Goal: Task Accomplishment & Management: Use online tool/utility

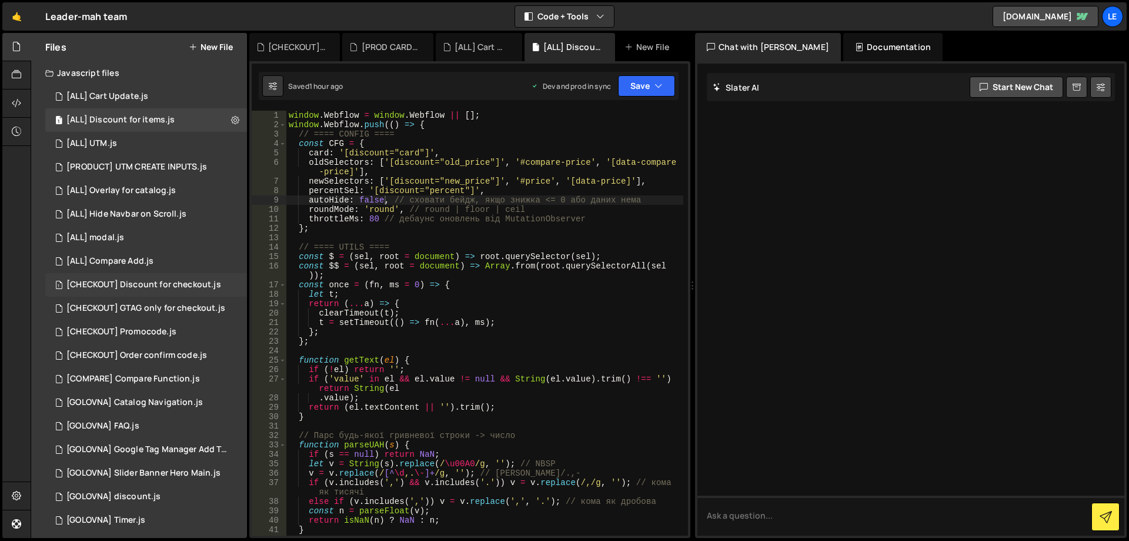
click at [176, 280] on div "[CHECKOUT] Discount for checkout.js" at bounding box center [143, 284] width 155 height 11
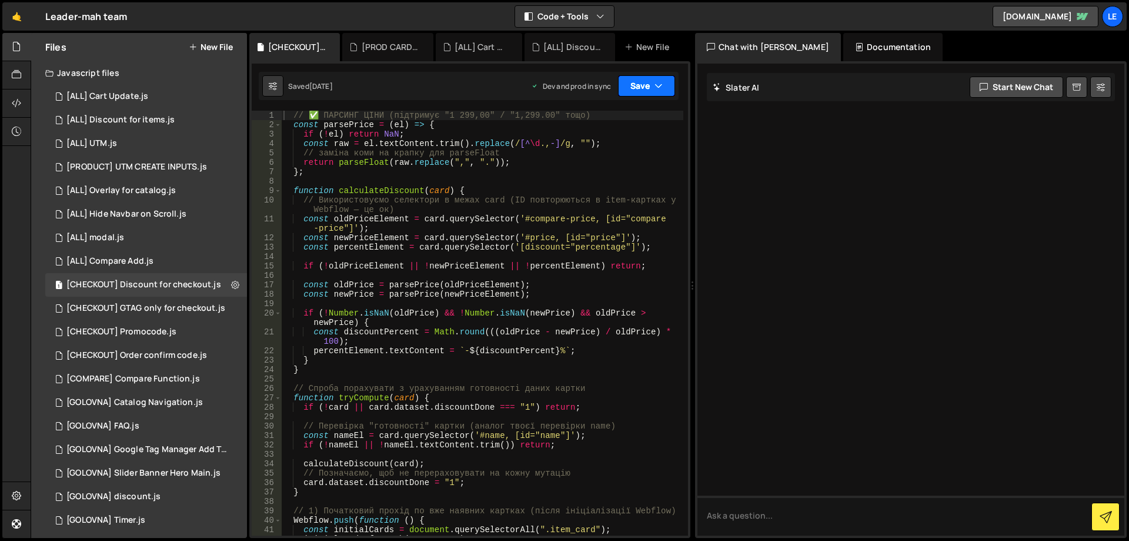
click at [633, 91] on button "Save" at bounding box center [646, 85] width 57 height 21
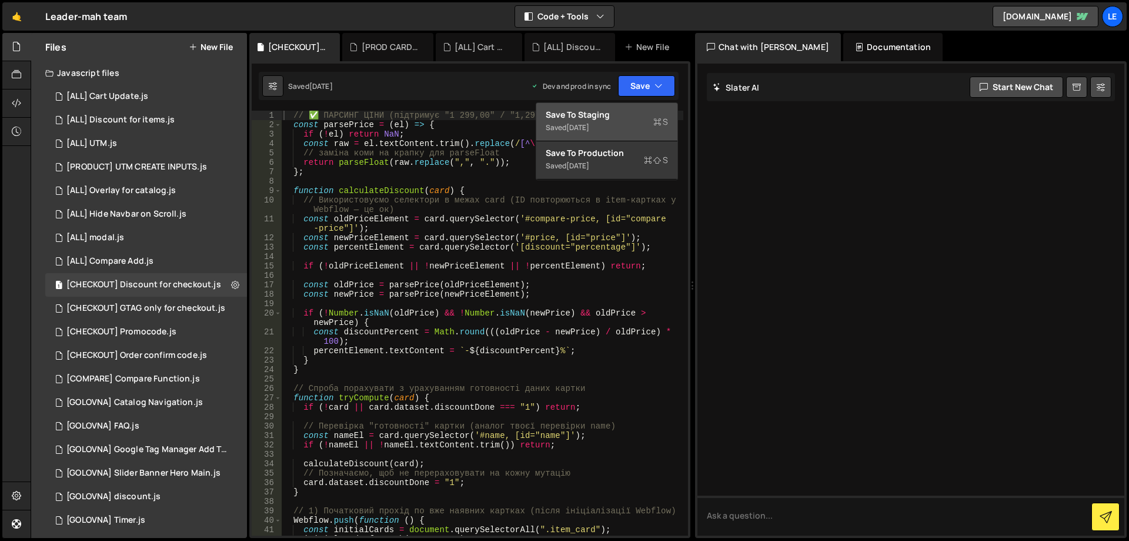
click at [609, 112] on div "Save to Staging S" at bounding box center [607, 115] width 122 height 12
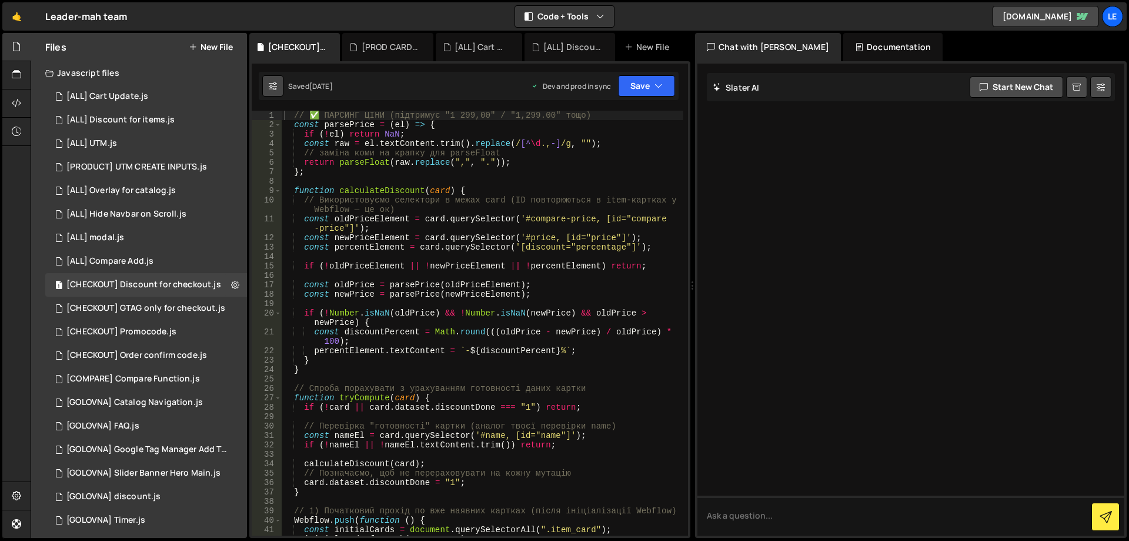
click at [275, 84] on icon at bounding box center [273, 86] width 8 height 12
select select "editor"
select select "ace/theme/monokai"
type input "14"
checkbox input "true"
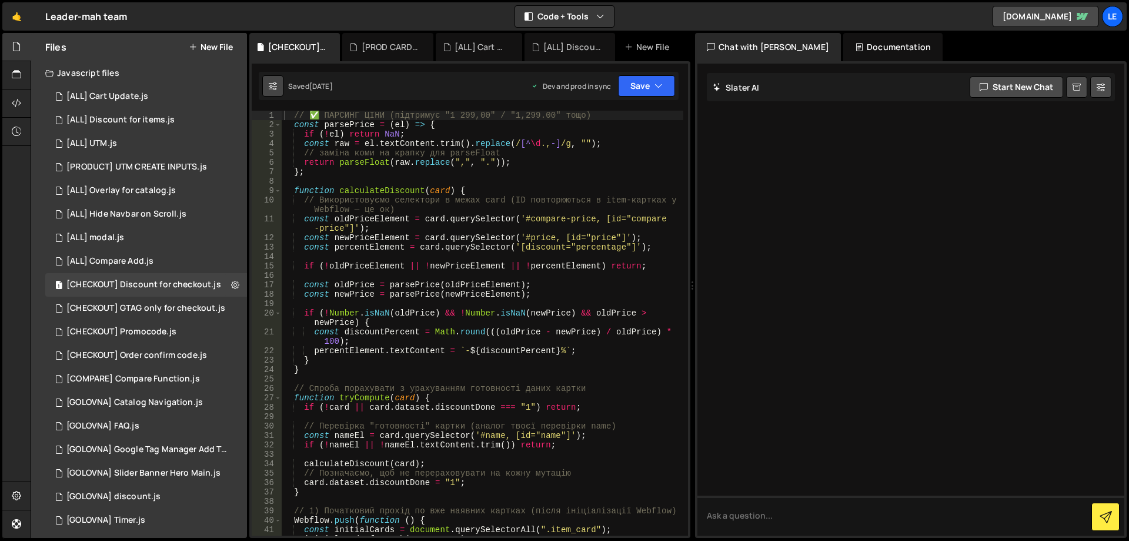
checkbox input "true"
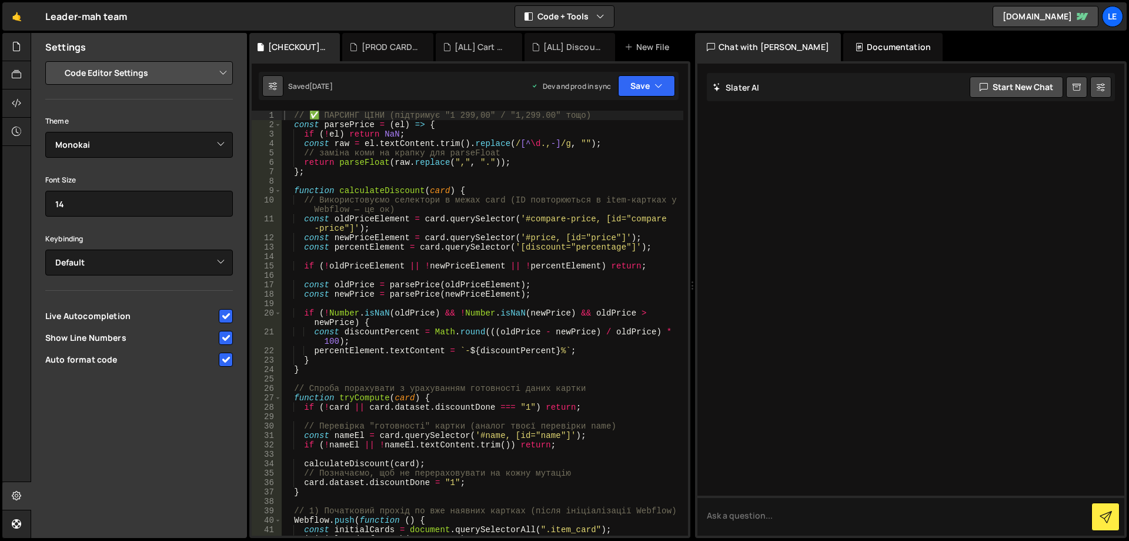
click at [275, 84] on icon at bounding box center [273, 86] width 8 height 12
click at [357, 166] on div "// ✅ ПАРСИНГ ЦІНИ (підтримує "1 299,00" / "1,299.00" тощо) const parsePrice = (…" at bounding box center [483, 332] width 402 height 443
click at [10, 52] on div at bounding box center [16, 47] width 29 height 28
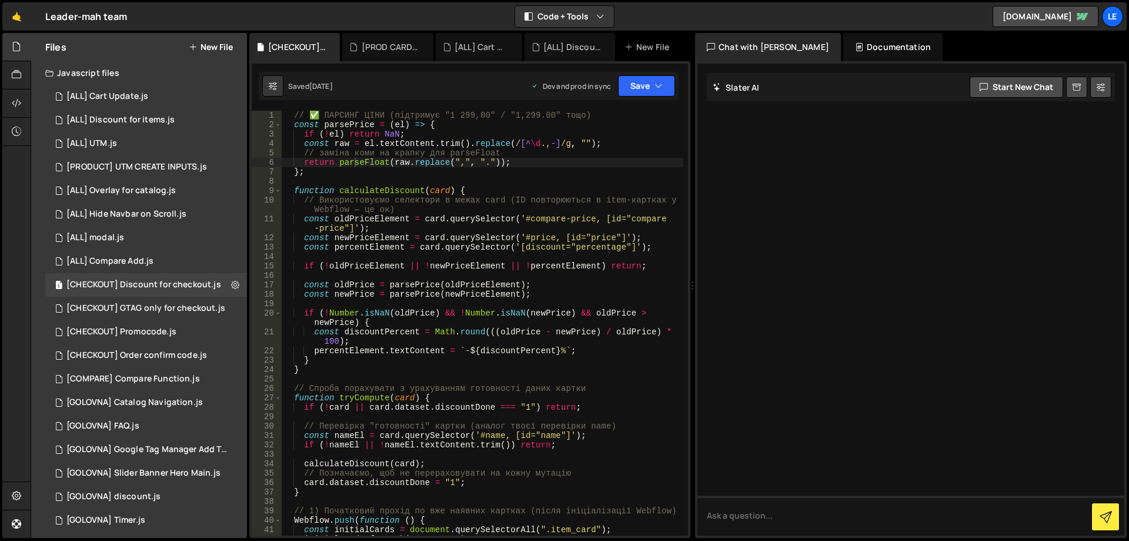
drag, startPoint x: 176, startPoint y: 282, endPoint x: 502, endPoint y: 166, distance: 346.2
click at [426, 216] on div "// ✅ ПАРСИНГ ЦІНИ (підтримує "1 299,00" / "1,299.00" тощо) const parsePrice = (…" at bounding box center [483, 332] width 402 height 443
click at [648, 96] on button "Save" at bounding box center [646, 85] width 57 height 21
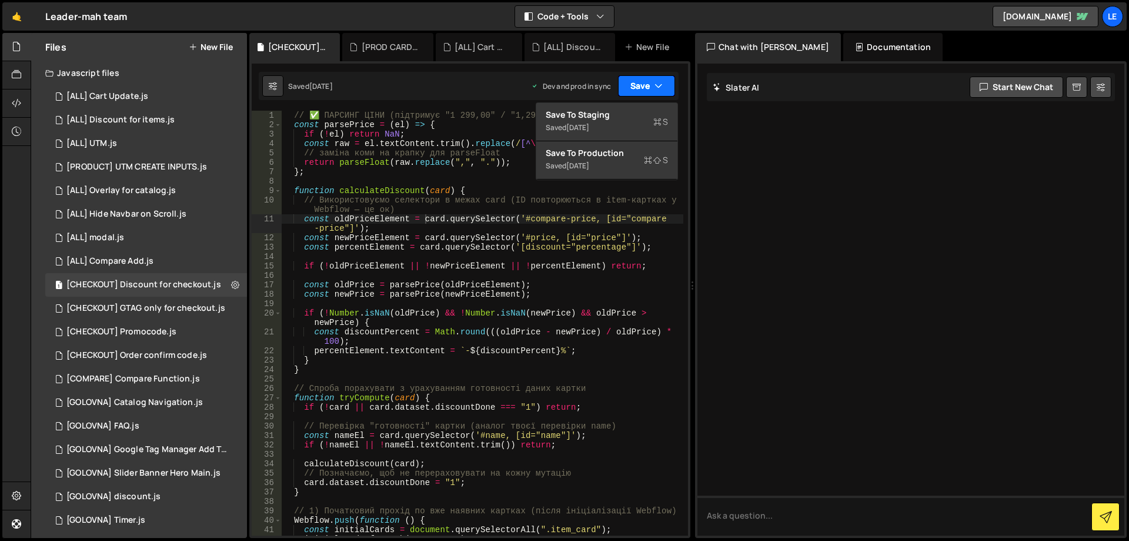
click at [647, 86] on button "Save" at bounding box center [646, 85] width 57 height 21
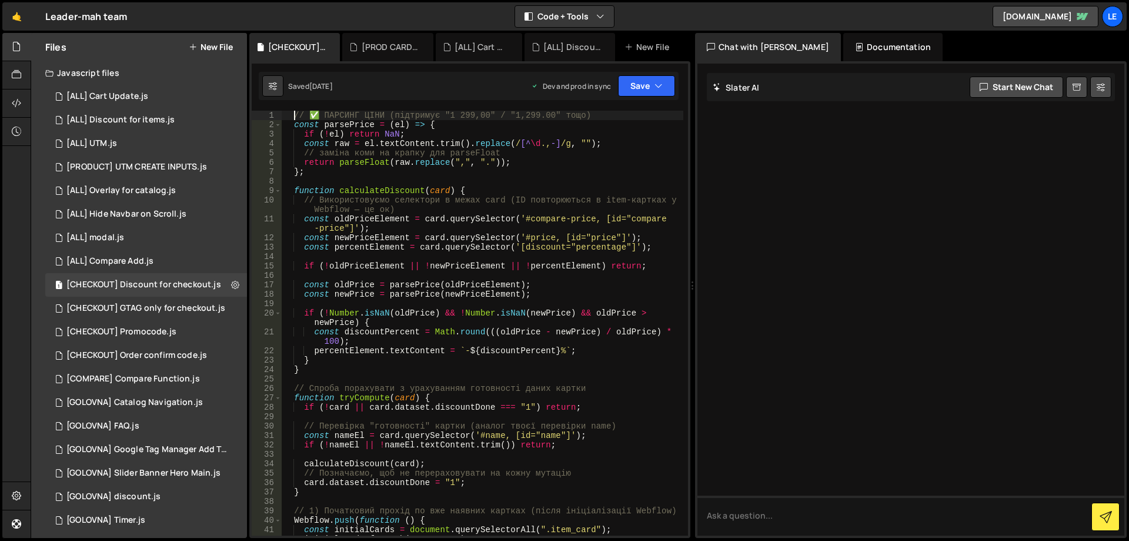
click at [295, 116] on div "// ✅ ПАРСИНГ ЦІНИ (підтримує "1 299,00" / "1,299.00" тощо) const parsePrice = (…" at bounding box center [483, 332] width 402 height 443
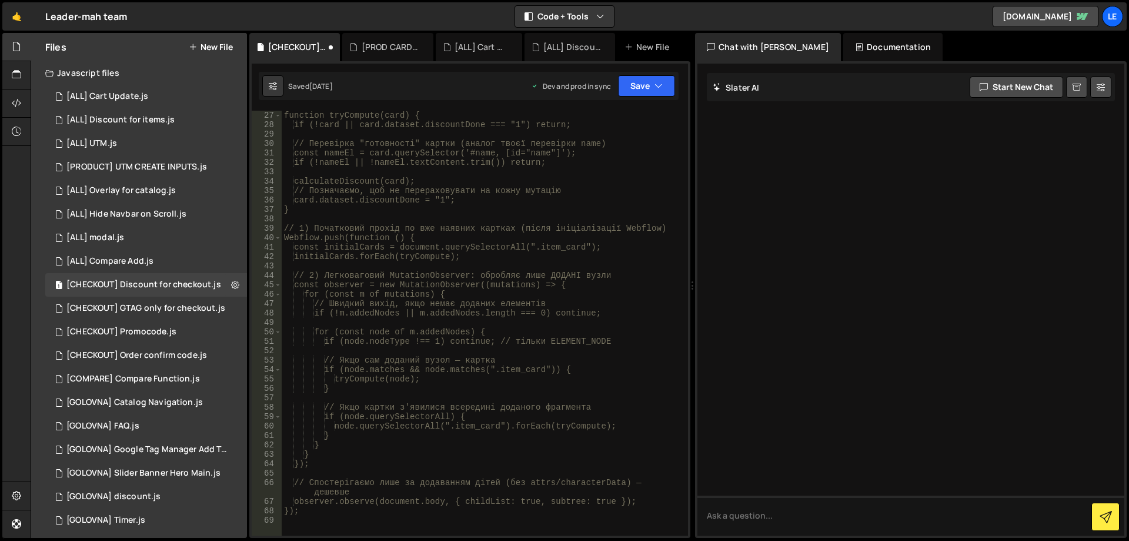
scroll to position [479, 0]
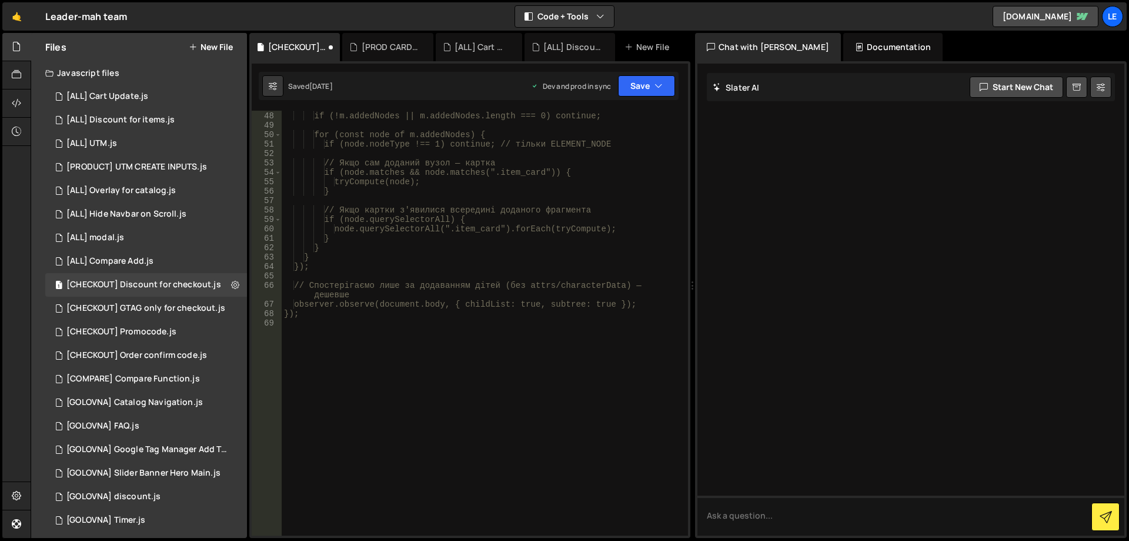
click at [418, 312] on div "// Швидкий вихід, якщо немає доданих елементів if (!m.addedNodes || m.addedNode…" at bounding box center [483, 323] width 402 height 443
type textarea "});*/"
click at [641, 85] on button "Save" at bounding box center [646, 85] width 57 height 21
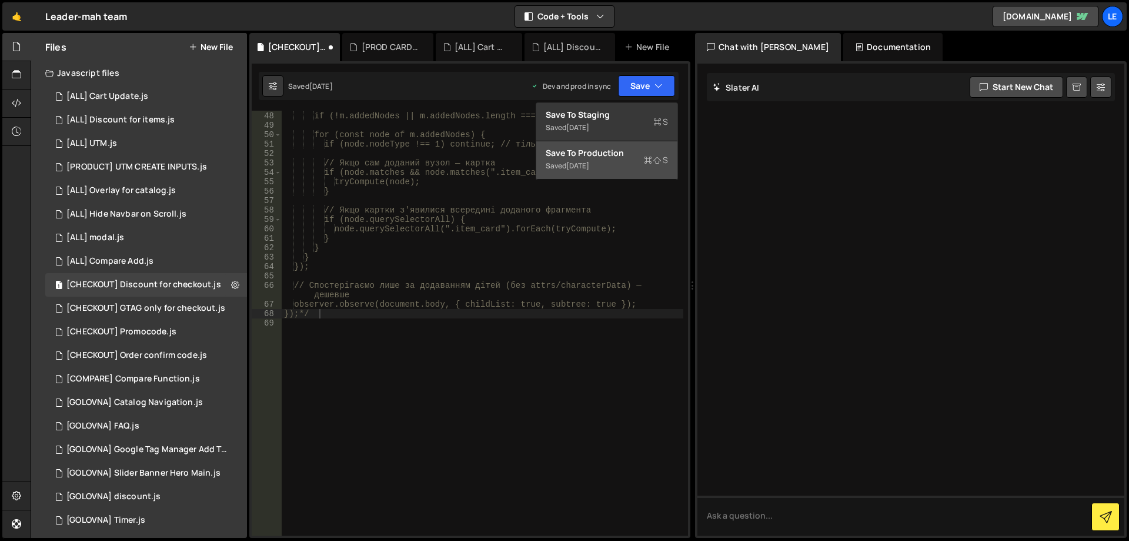
click at [618, 154] on div "Save to Production S" at bounding box center [607, 153] width 122 height 12
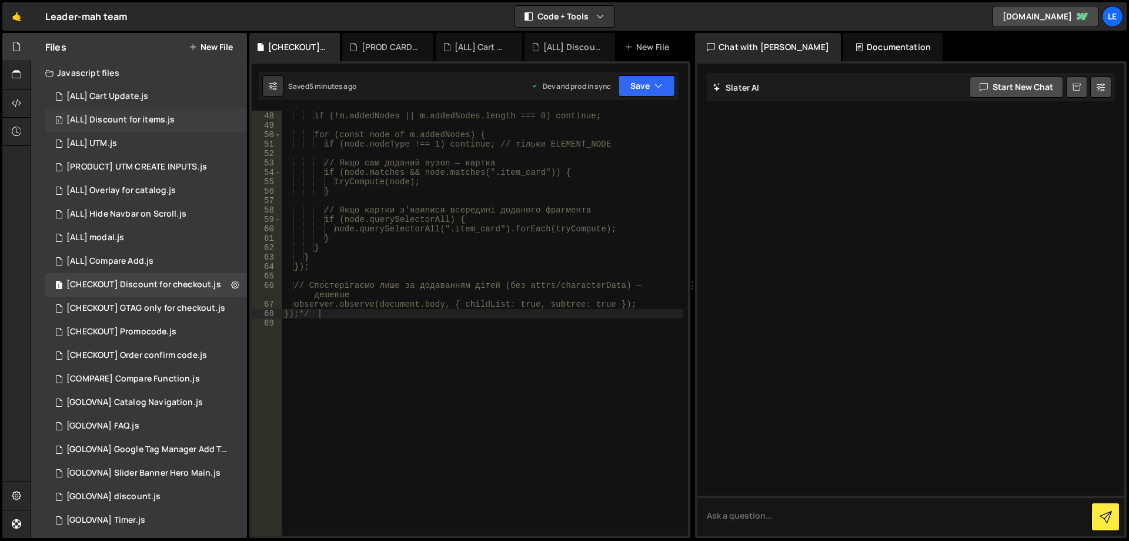
click at [157, 121] on div "[ALL] Discount for items.js" at bounding box center [120, 120] width 108 height 11
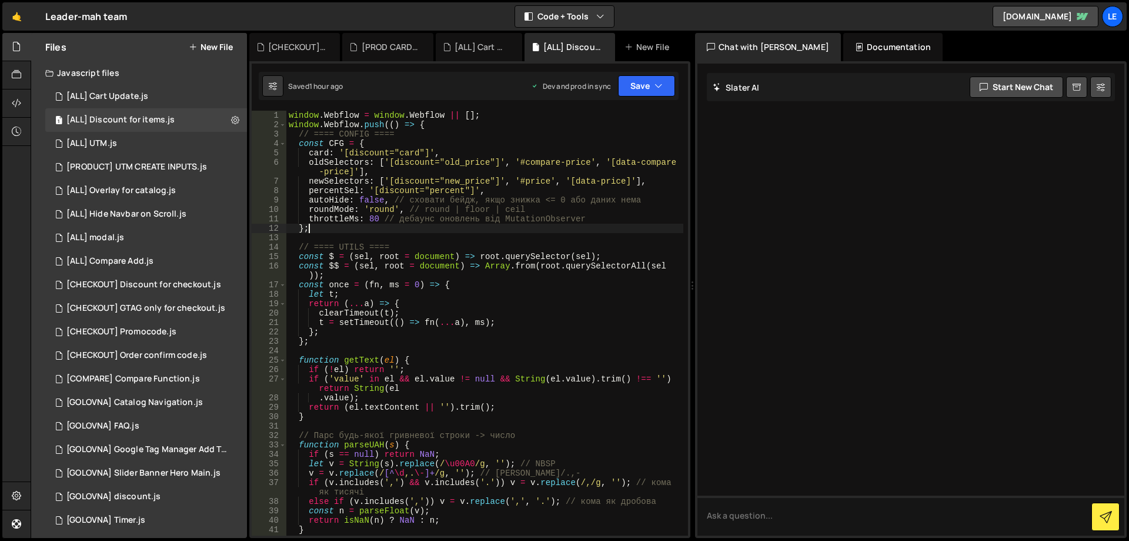
scroll to position [0, 1]
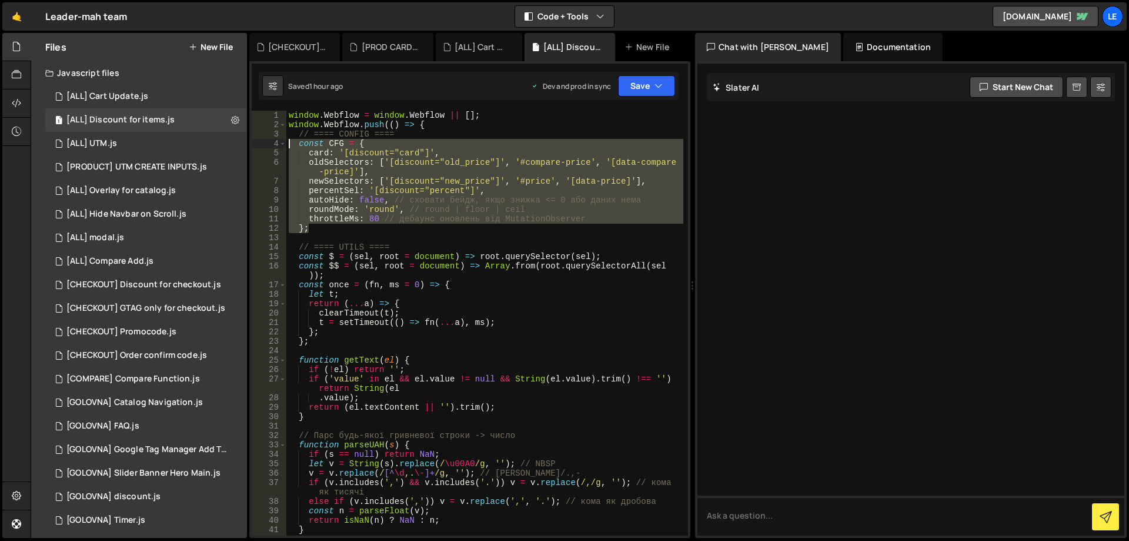
drag, startPoint x: 330, startPoint y: 228, endPoint x: 253, endPoint y: 144, distance: 113.7
click at [253, 144] on div "}; 1 2 3 4 5 6 7 8 9 10 11 12 13 14 15 16 17 18 19 20 21 22 23 24 25 26 27 28 2…" at bounding box center [470, 323] width 436 height 425
type textarea "const CFG = { card: '[discount="card"]',"
paste textarea
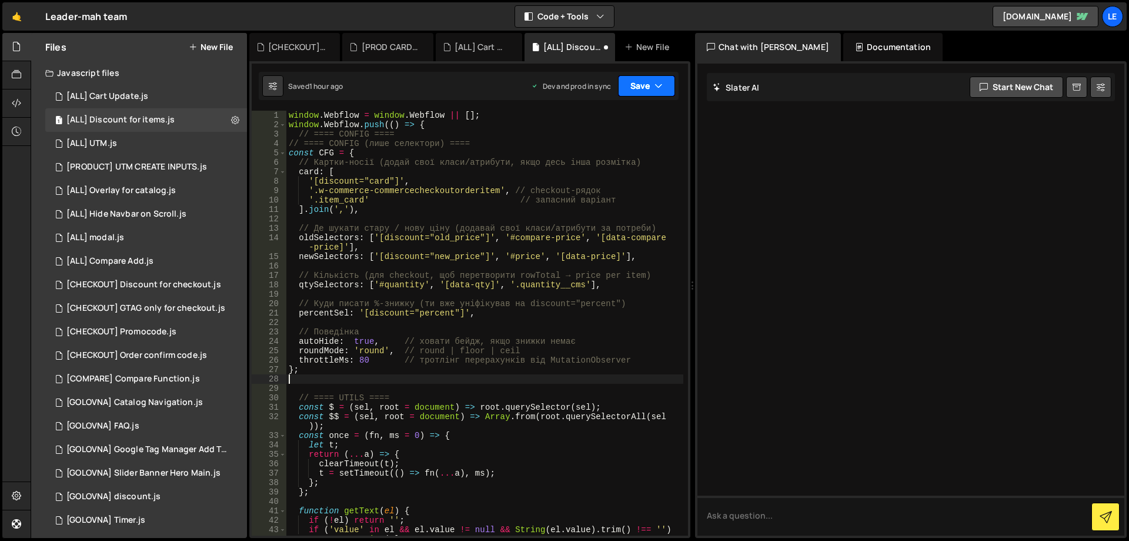
click at [660, 88] on icon "button" at bounding box center [659, 86] width 8 height 12
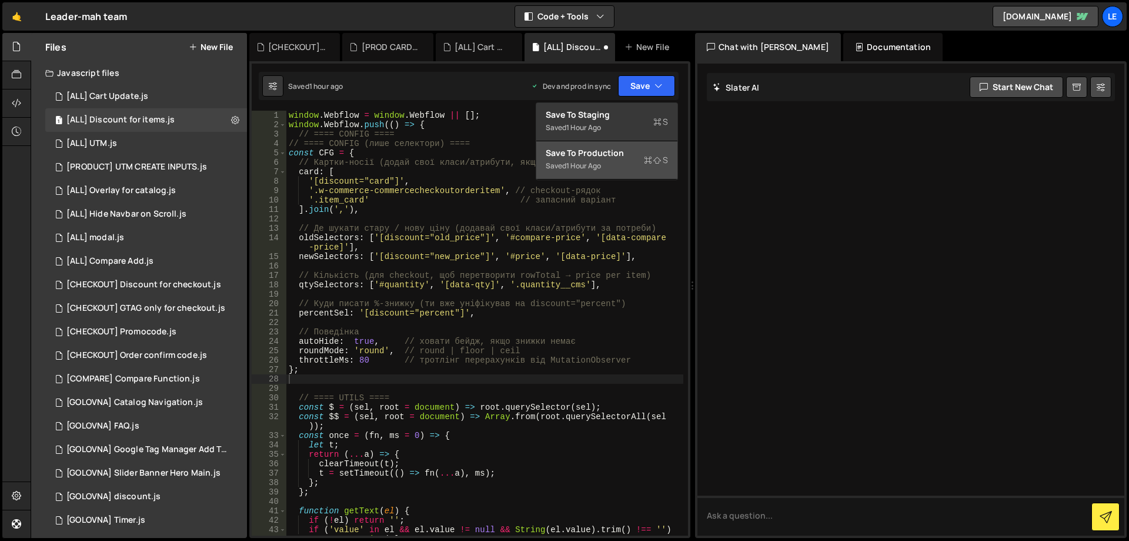
click at [633, 154] on div "Save to Production S" at bounding box center [607, 153] width 122 height 12
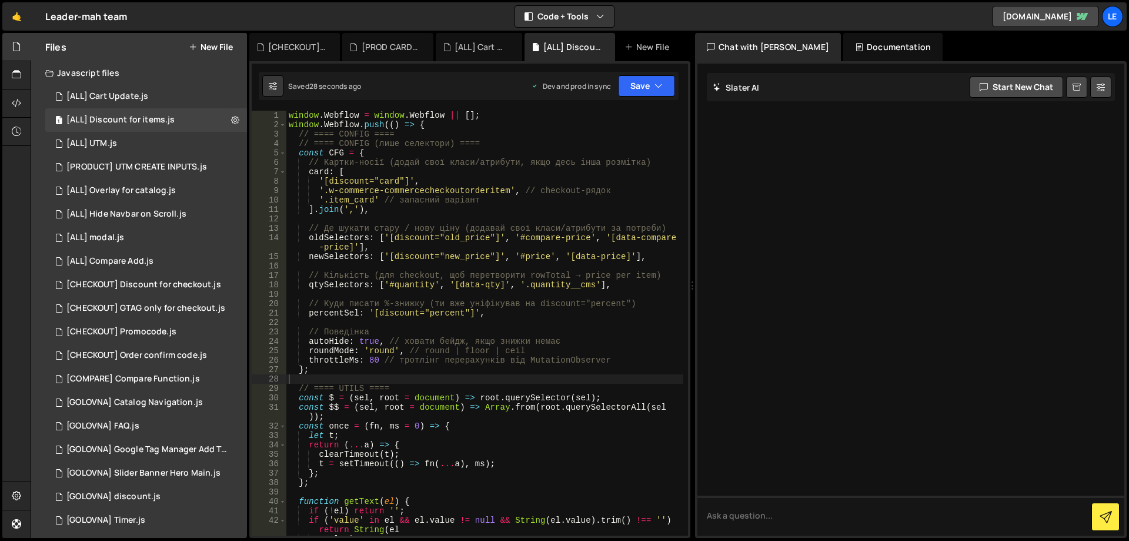
click at [562, 267] on div "window . Webflow = window . Webflow || [ ] ; window . Webflow . push (( ) => { …" at bounding box center [484, 332] width 397 height 443
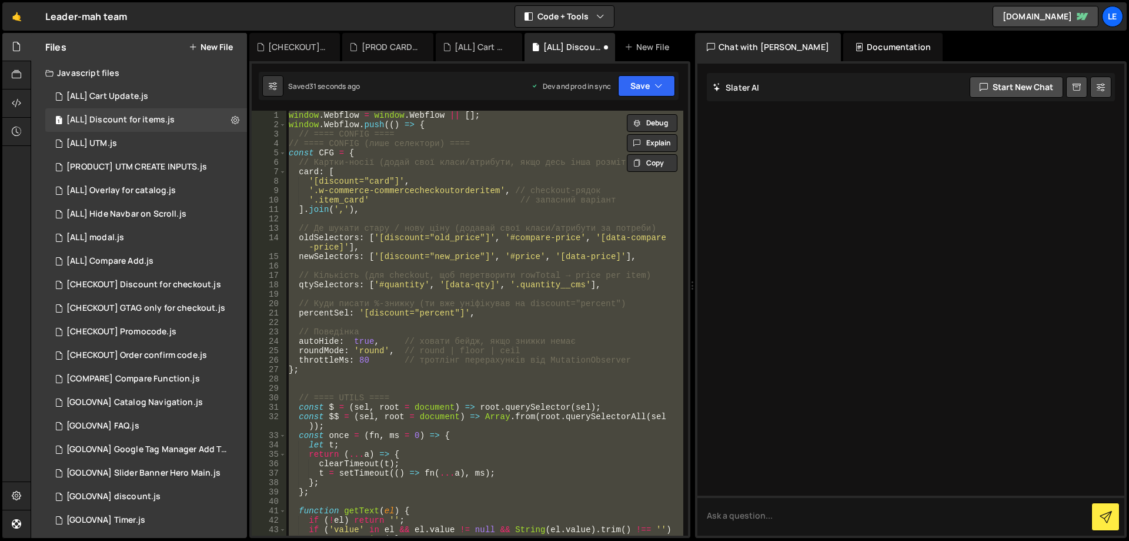
click at [542, 176] on div "window . Webflow = window . Webflow || [ ] ; window . Webflow . push (( ) => { …" at bounding box center [484, 323] width 397 height 425
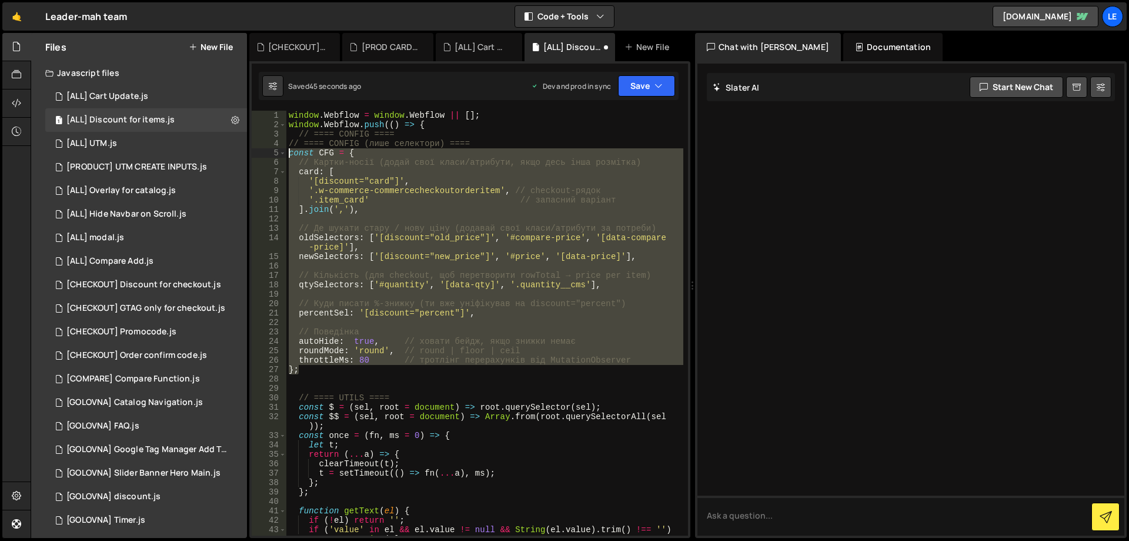
drag, startPoint x: 318, startPoint y: 370, endPoint x: 271, endPoint y: 151, distance: 223.7
click at [271, 151] on div "'[discount="card"]', 1 2 3 4 5 6 7 8 9 10 11 12 13 14 15 16 17 18 19 20 21 22 2…" at bounding box center [470, 323] width 436 height 425
paste textarea "};"
type textarea "};"
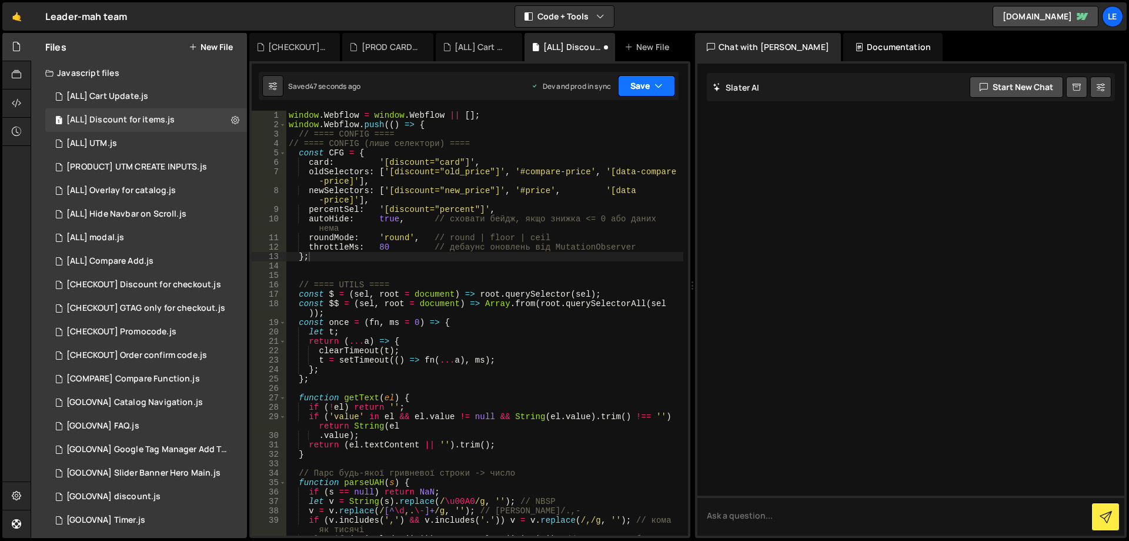
click at [639, 88] on button "Save" at bounding box center [646, 85] width 57 height 21
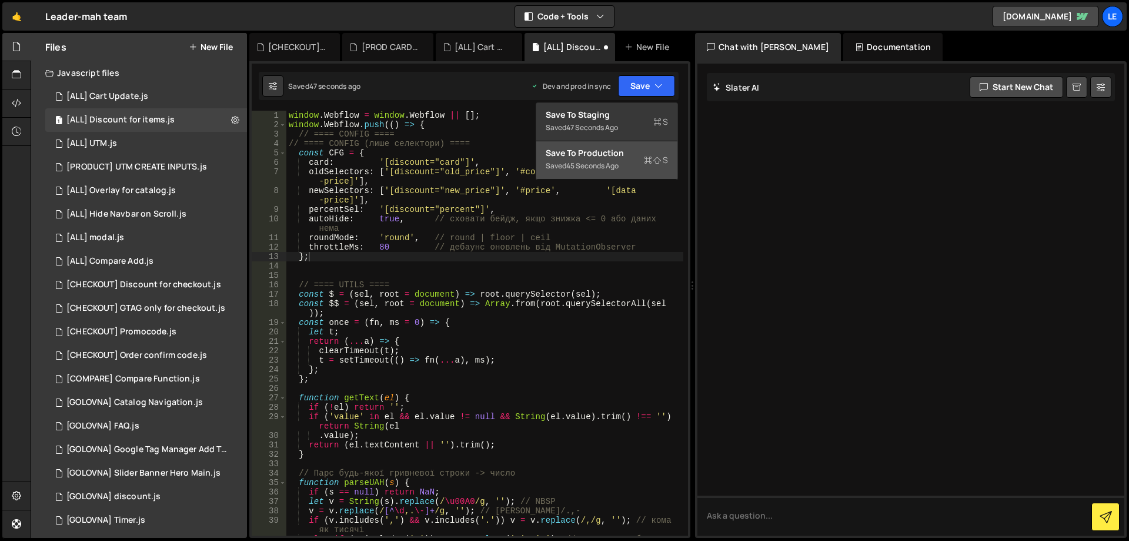
click at [621, 143] on button "Save to Production S Saved 45 seconds ago" at bounding box center [606, 160] width 141 height 38
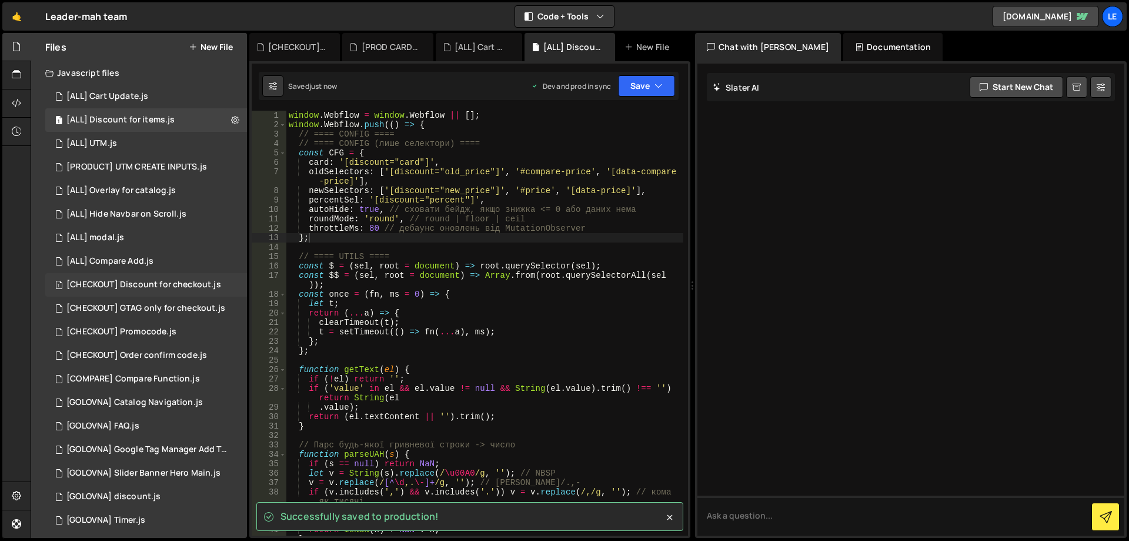
click at [165, 276] on div "1 [CHECKOUT] Discount for checkout.js 0" at bounding box center [146, 285] width 202 height 24
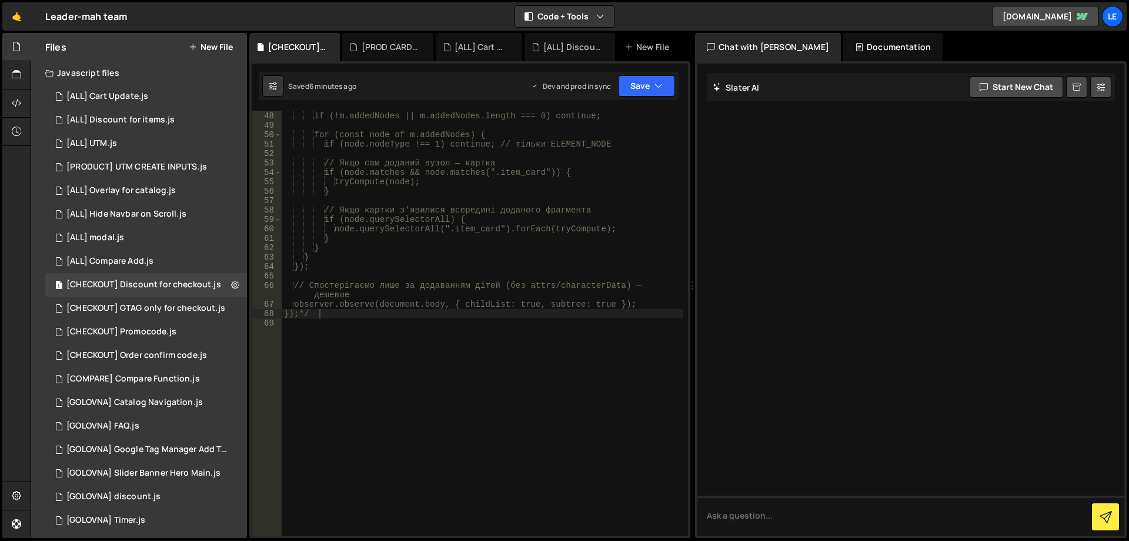
click at [474, 255] on div "// Швидкий вихід, якщо немає доданих елементів if (!m.addedNodes || m.addedNode…" at bounding box center [483, 323] width 402 height 443
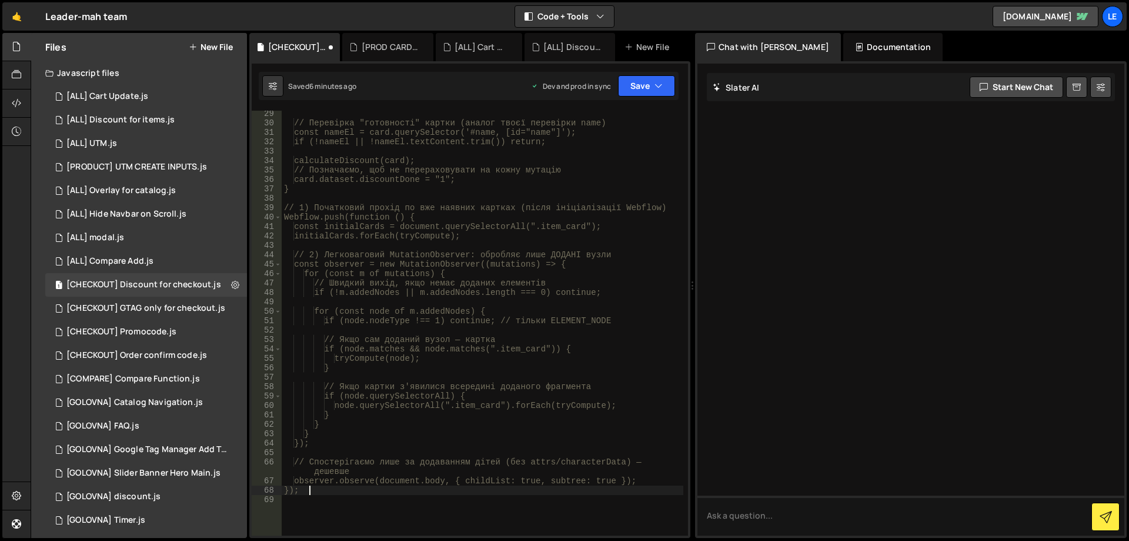
scroll to position [126, 0]
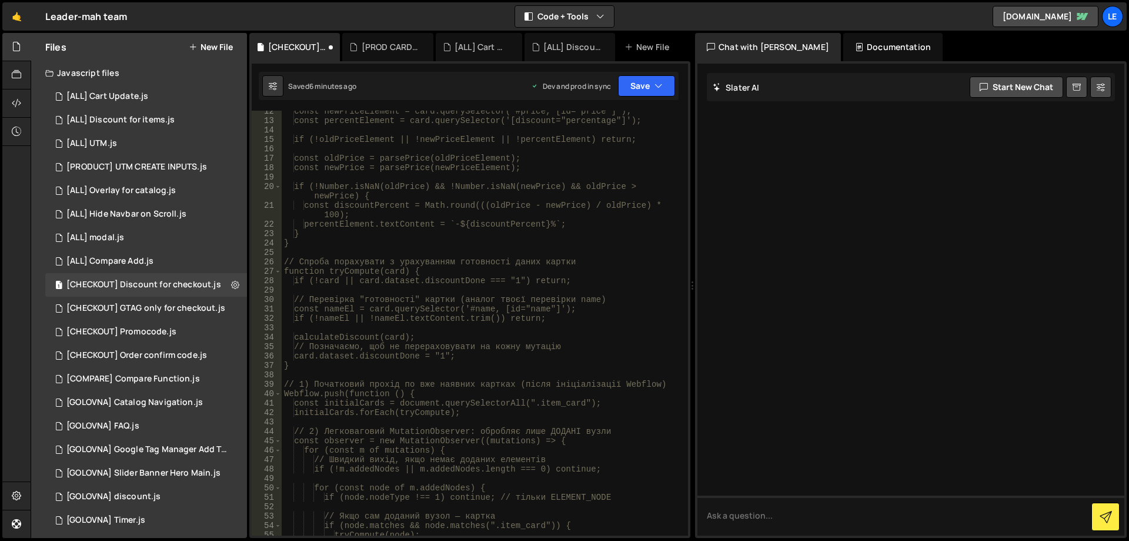
type textarea "// ✅ ПАРСИНГ ЦІНИ (підтримує "1 299,00" / "1,299.00" тощо)"
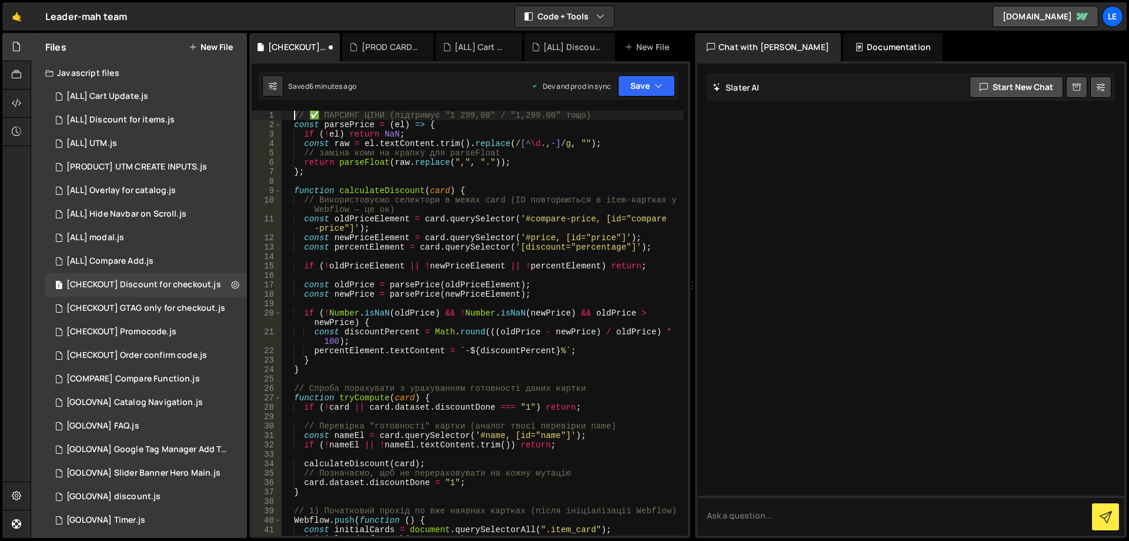
scroll to position [0, 0]
click at [638, 86] on button "Save" at bounding box center [646, 85] width 57 height 21
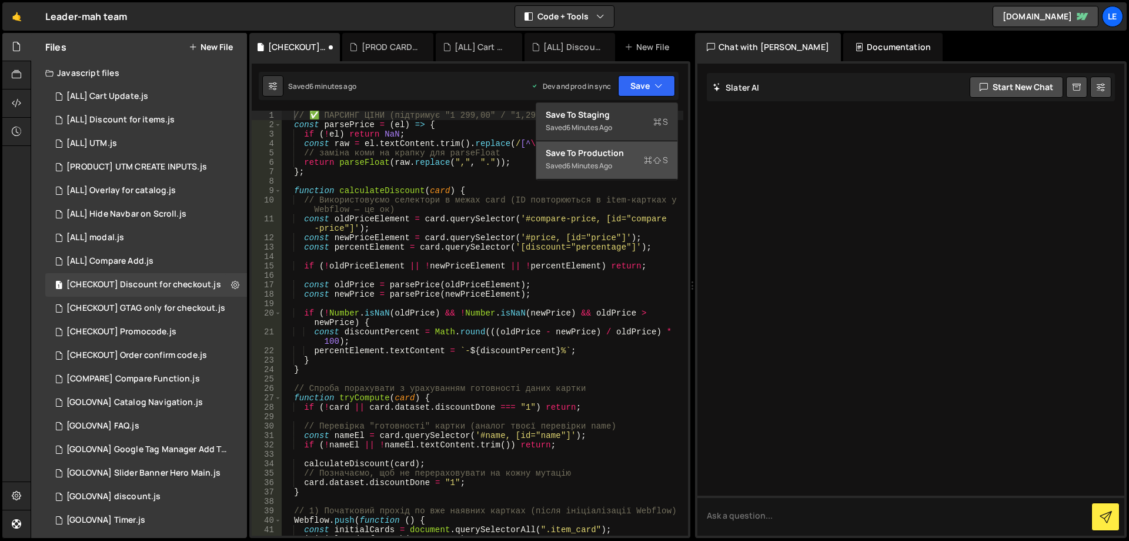
click at [630, 149] on div "Save to Production S" at bounding box center [607, 153] width 122 height 12
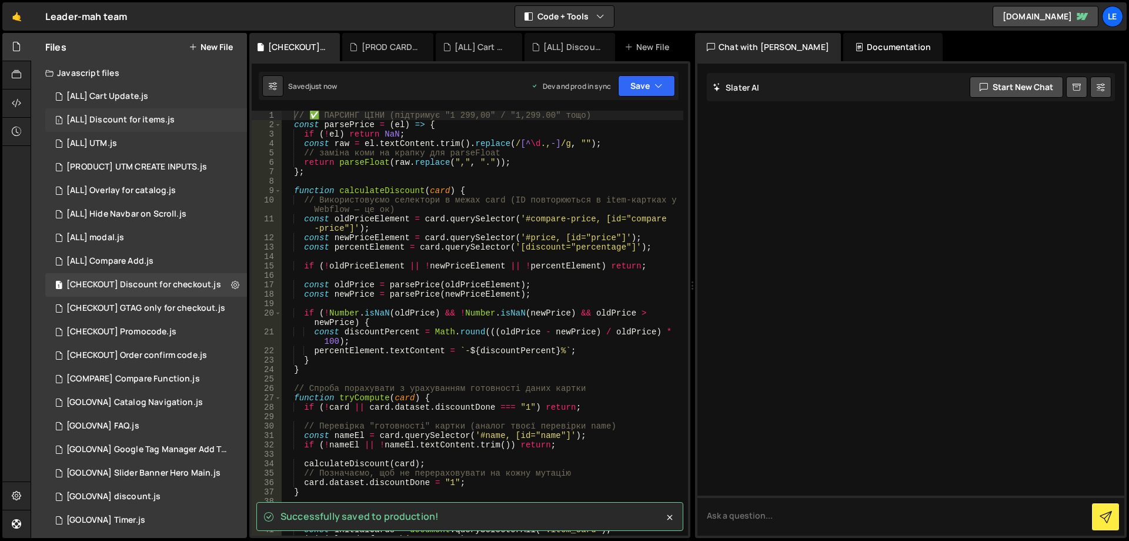
click at [152, 126] on div "1 [ALL] Discount for items.js 0" at bounding box center [146, 120] width 202 height 24
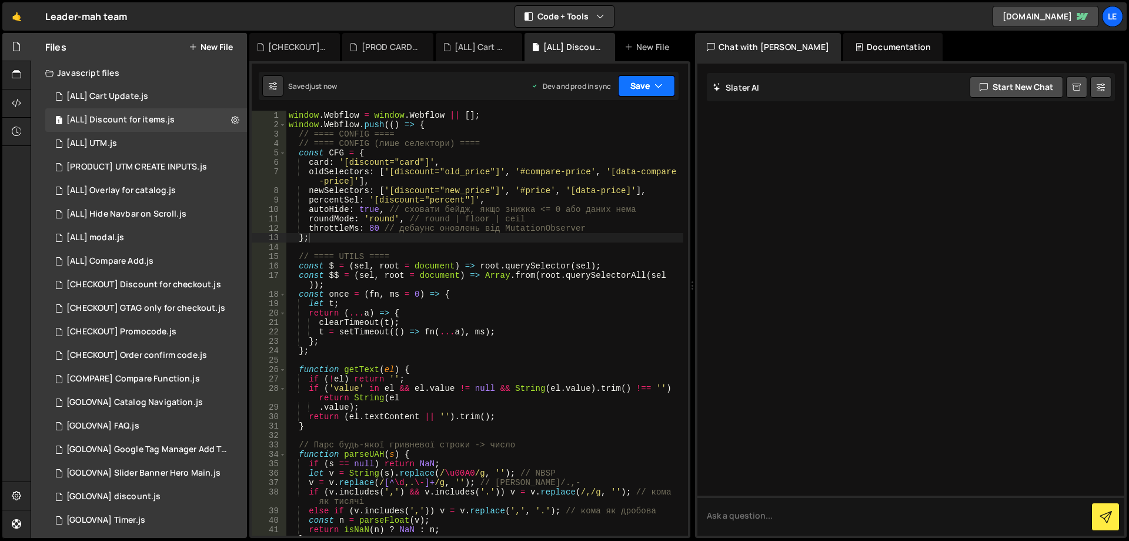
click at [645, 85] on button "Save" at bounding box center [646, 85] width 57 height 21
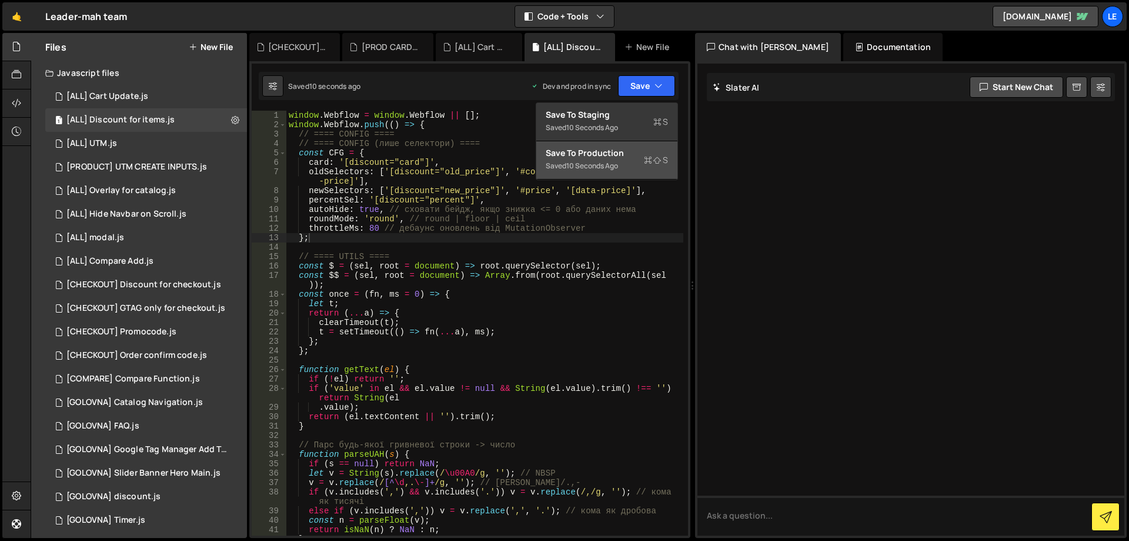
click at [613, 159] on div "Saved 10 seconds ago" at bounding box center [607, 166] width 122 height 14
